Goal: Information Seeking & Learning: Check status

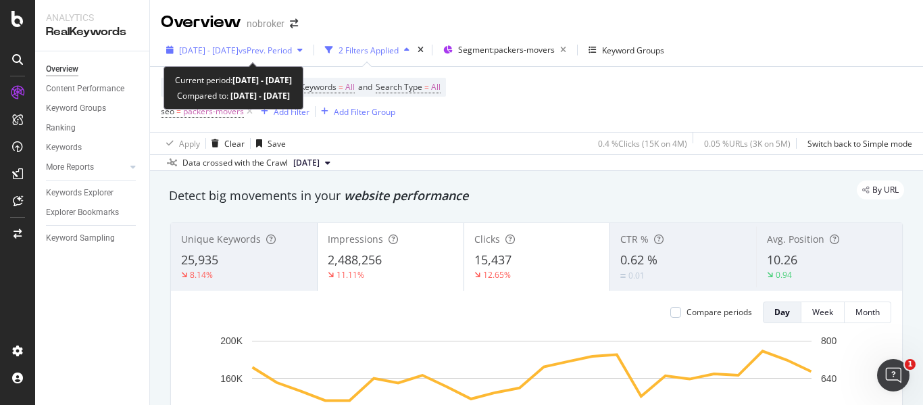
click at [292, 45] on span "vs Prev. Period" at bounding box center [264, 50] width 53 height 11
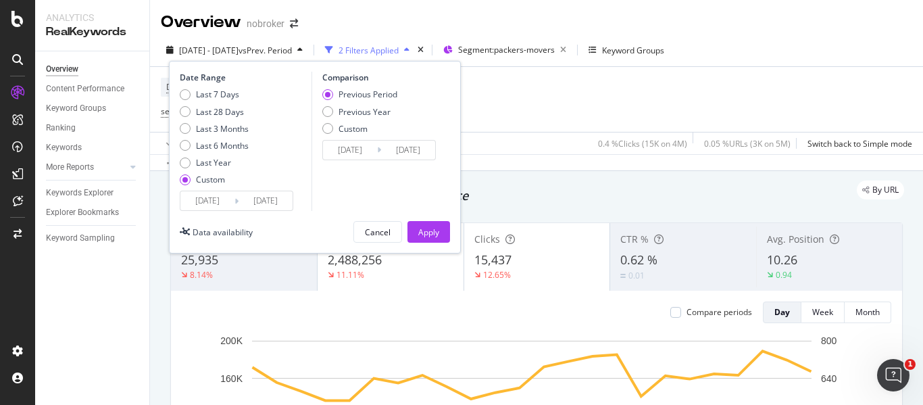
click at [288, 194] on input "[DATE]" at bounding box center [265, 200] width 54 height 19
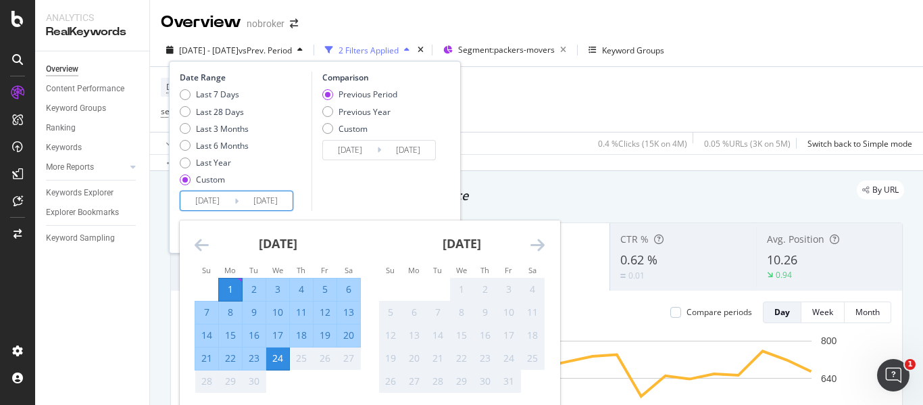
click at [372, 173] on div "Comparison Previous Period Previous Year Custom [DATE] Navigate forward to inte…" at bounding box center [375, 141] width 128 height 139
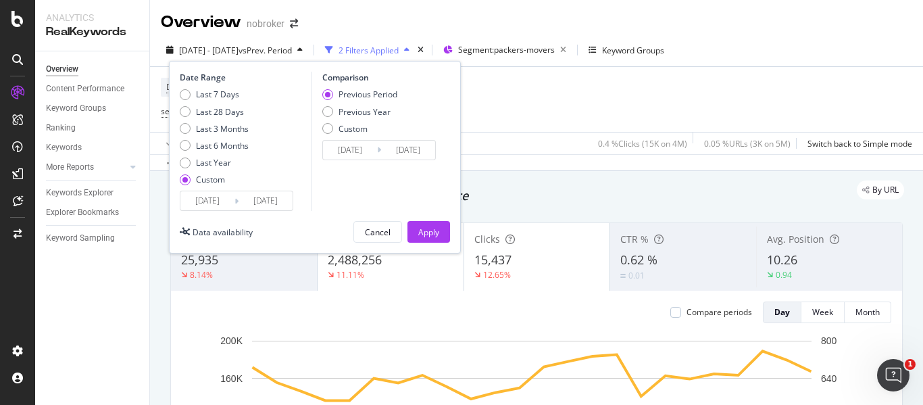
click at [372, 173] on div "Comparison Previous Period Previous Year Custom [DATE] Navigate forward to inte…" at bounding box center [375, 141] width 128 height 139
